Goal: Information Seeking & Learning: Check status

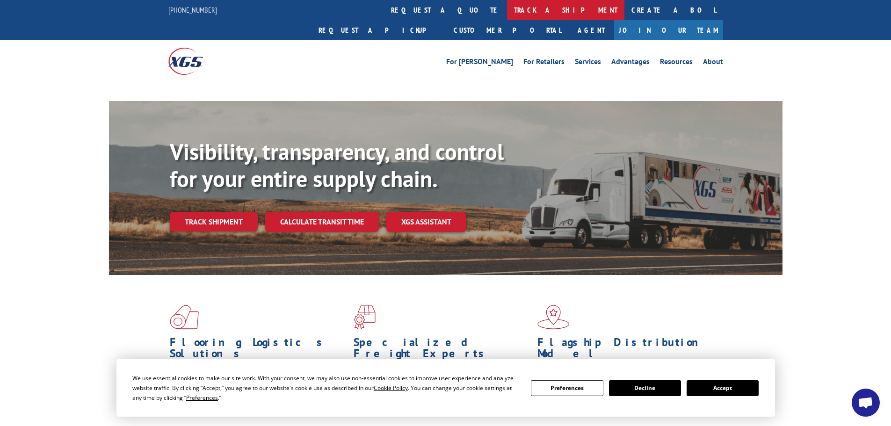
click at [507, 12] on link "track a shipment" at bounding box center [565, 10] width 117 height 20
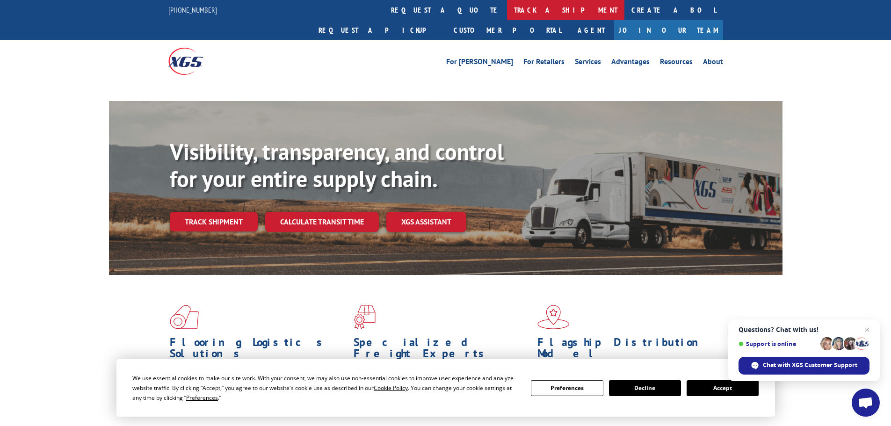
click at [507, 13] on link "track a shipment" at bounding box center [565, 10] width 117 height 20
click at [868, 328] on span "Open chat" at bounding box center [867, 330] width 12 height 12
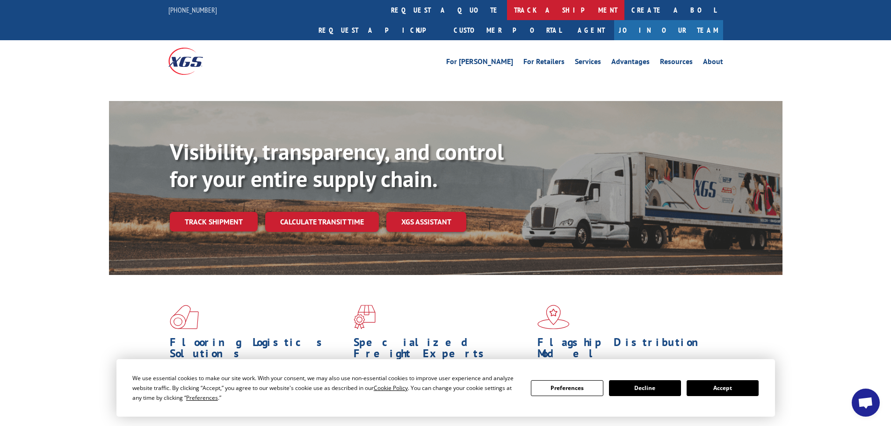
click at [507, 16] on link "track a shipment" at bounding box center [565, 10] width 117 height 20
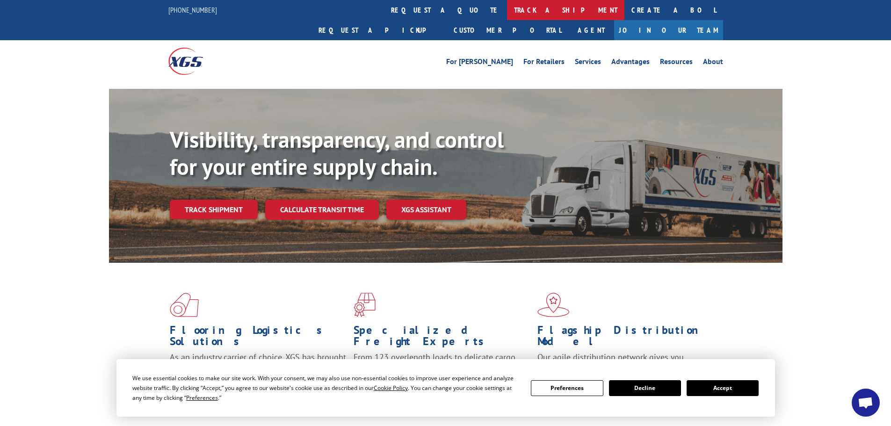
click at [507, 14] on link "track a shipment" at bounding box center [565, 10] width 117 height 20
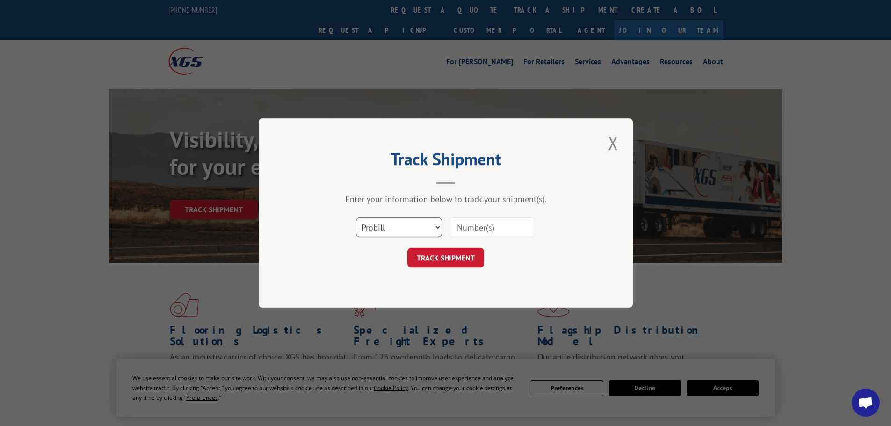
click at [397, 231] on select "Select category... Probill BOL PO" at bounding box center [399, 227] width 86 height 20
select select "bol"
click at [356, 217] on select "Select category... Probill BOL PO" at bounding box center [399, 227] width 86 height 20
click at [496, 229] on input at bounding box center [492, 227] width 86 height 20
paste input "2400870"
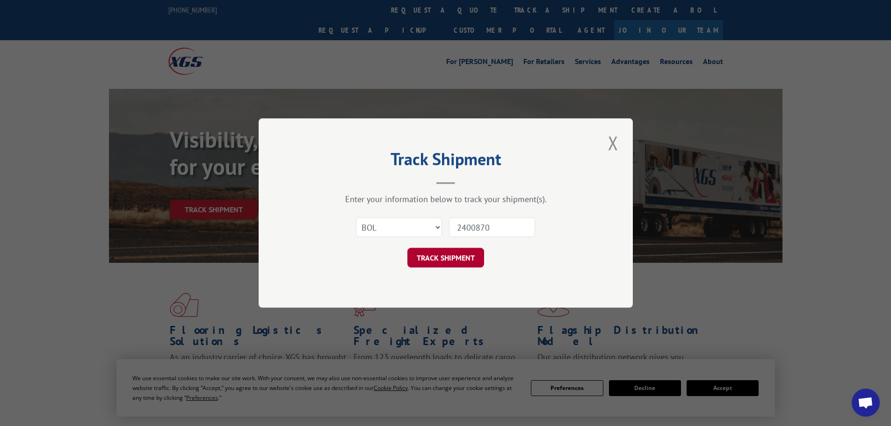
type input "2400870"
click at [469, 251] on button "TRACK SHIPMENT" at bounding box center [445, 258] width 77 height 20
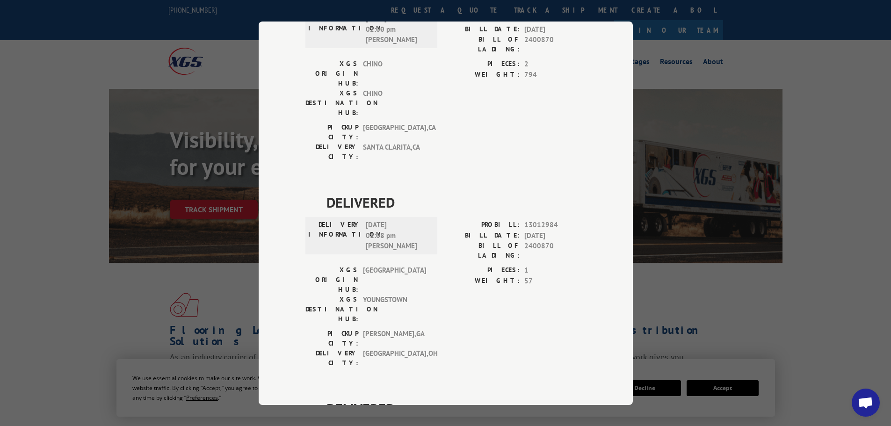
scroll to position [599, 0]
